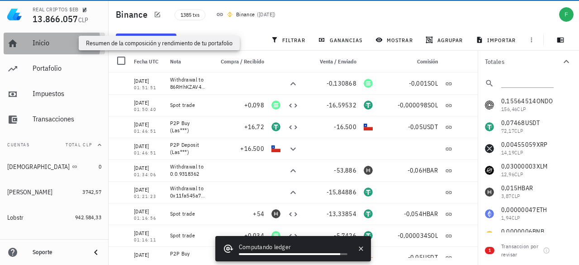
click at [46, 40] on div "Inicio" at bounding box center [67, 42] width 69 height 9
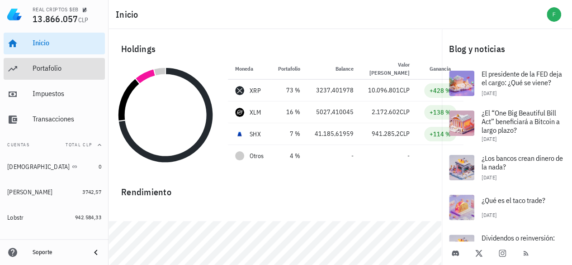
click at [39, 69] on div "Portafolio" at bounding box center [67, 68] width 69 height 9
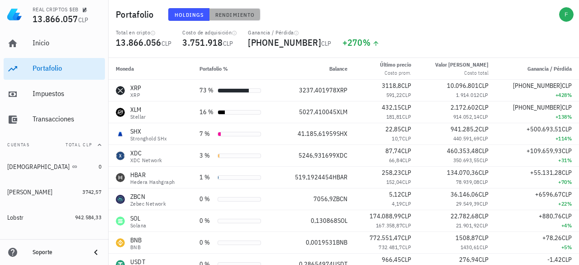
click at [227, 14] on span "Rendimiento" at bounding box center [235, 14] width 40 height 7
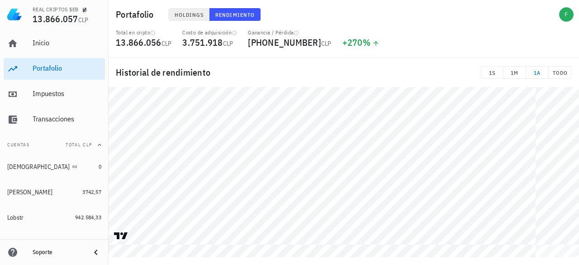
click at [182, 23] on div "Holdings Rendimiento" at bounding box center [288, 15] width 251 height 24
click at [182, 18] on button "Holdings" at bounding box center [189, 14] width 42 height 13
